Goal: Information Seeking & Learning: Learn about a topic

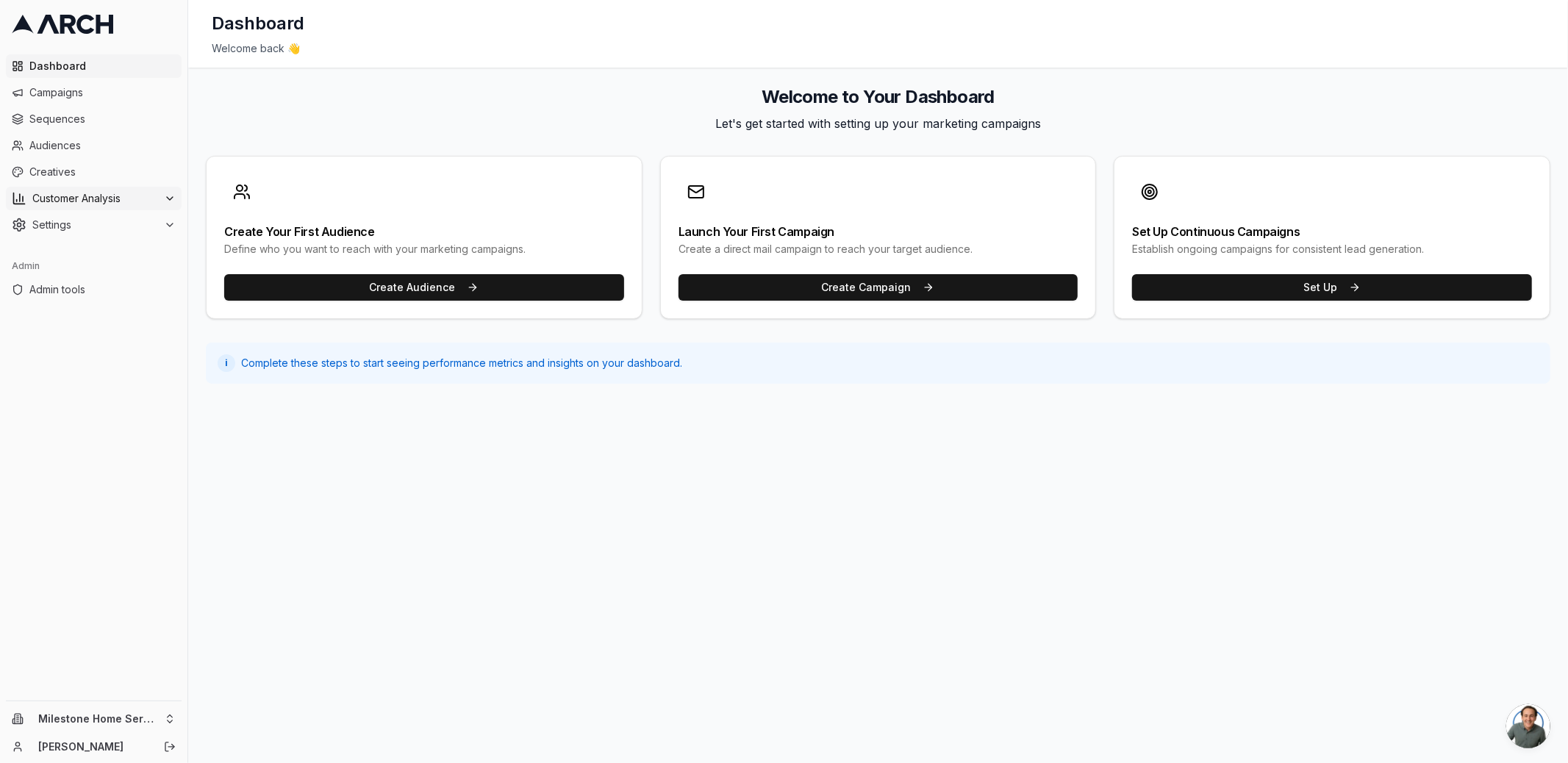
click at [57, 193] on span "Customer Analysis" at bounding box center [95, 198] width 126 height 15
click at [71, 228] on span "Overview" at bounding box center [77, 222] width 47 height 15
click at [153, 719] on html "Dashboard Campaigns Sequences Audiences Creatives Customer Analysis Settings Ad…" at bounding box center [784, 381] width 1568 height 763
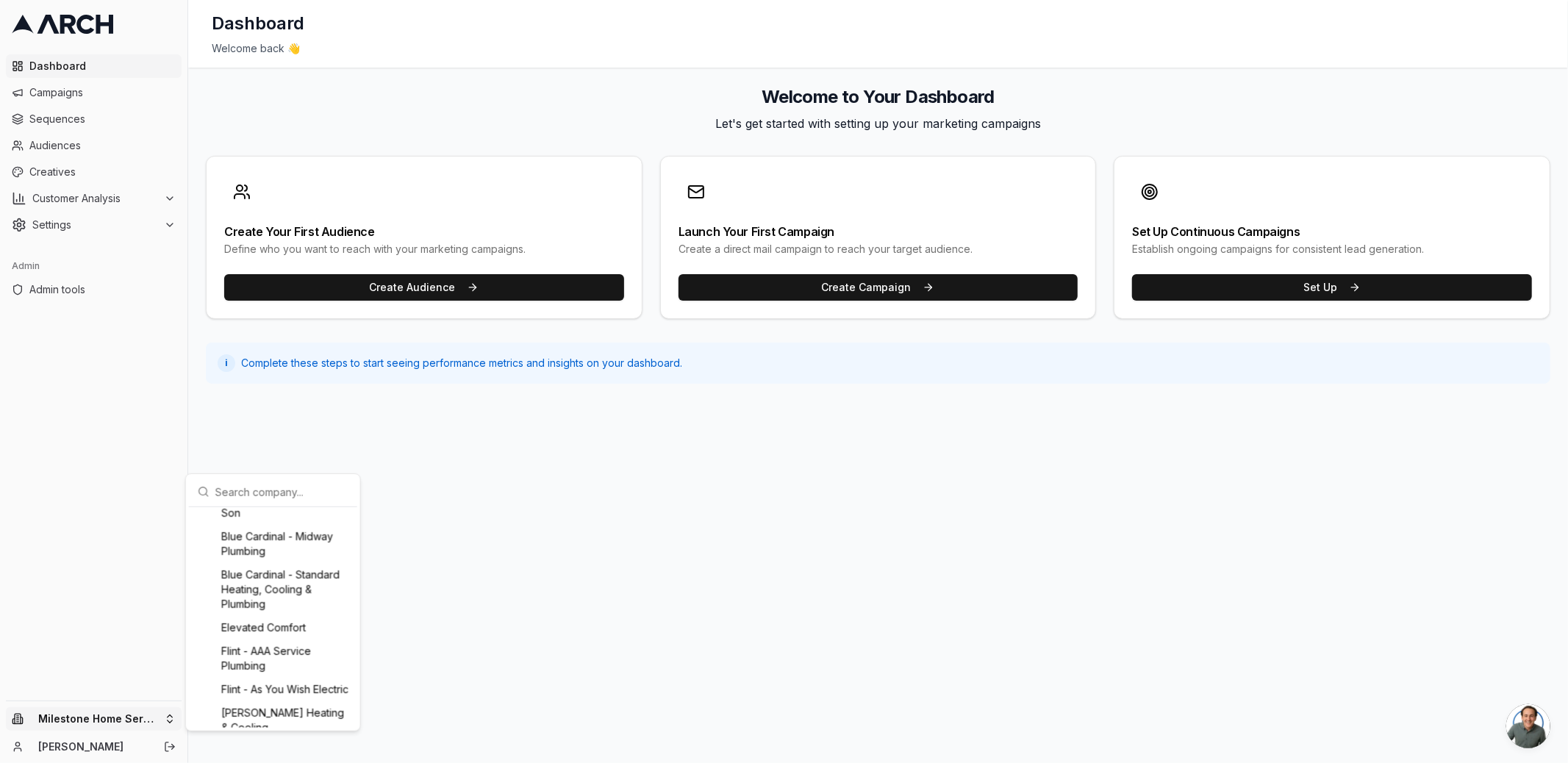
scroll to position [392, 0]
click at [276, 572] on div "Flint - AAA Service Plumbing" at bounding box center [273, 561] width 162 height 39
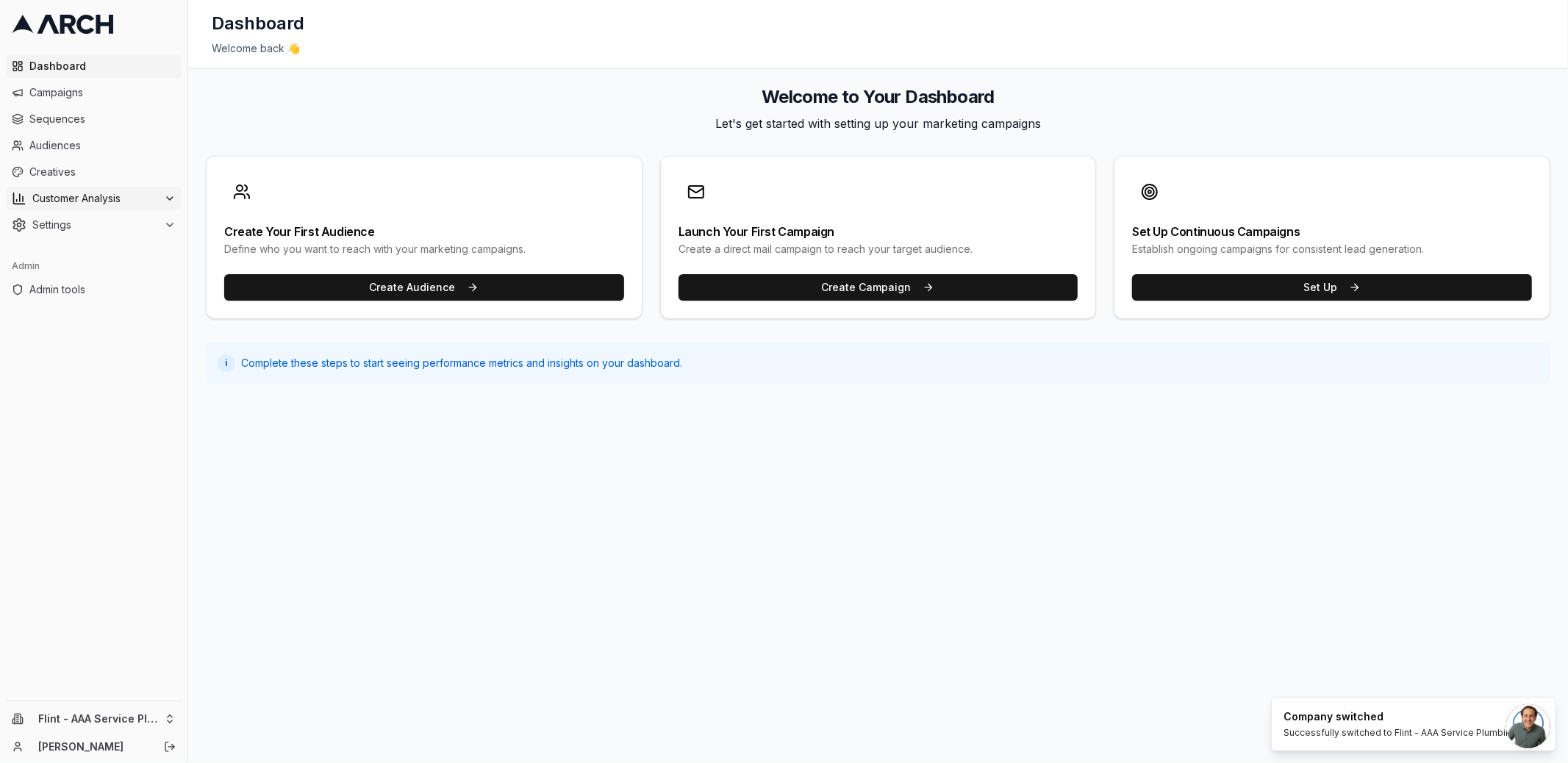
click at [150, 200] on span "Customer Analysis" at bounding box center [95, 198] width 126 height 15
click at [139, 224] on link "Overview" at bounding box center [94, 222] width 139 height 20
